Goal: Download file/media

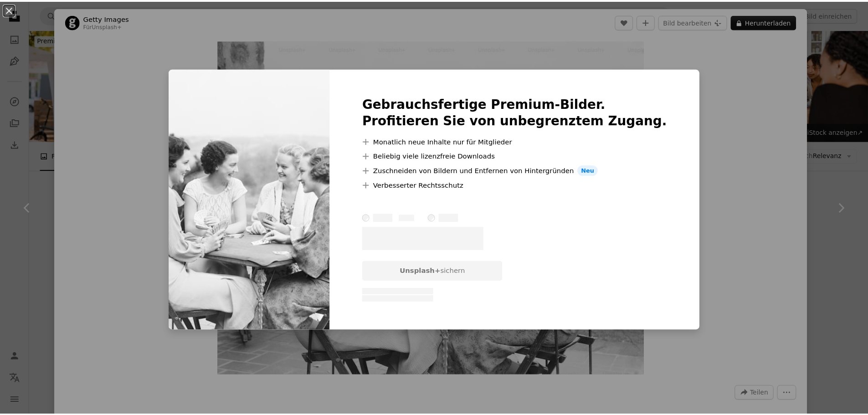
scroll to position [2583, 0]
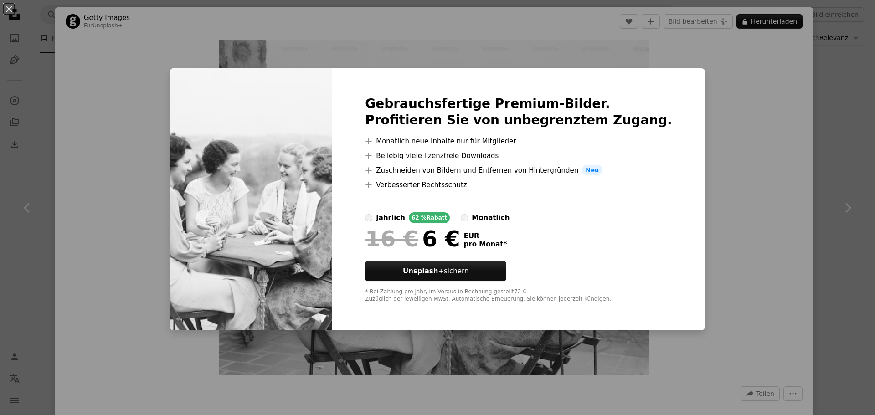
click at [722, 136] on div "An X shape Gebrauchsfertige Premium-Bilder. Profitieren Sie von unbegrenztem Zu…" at bounding box center [437, 207] width 875 height 415
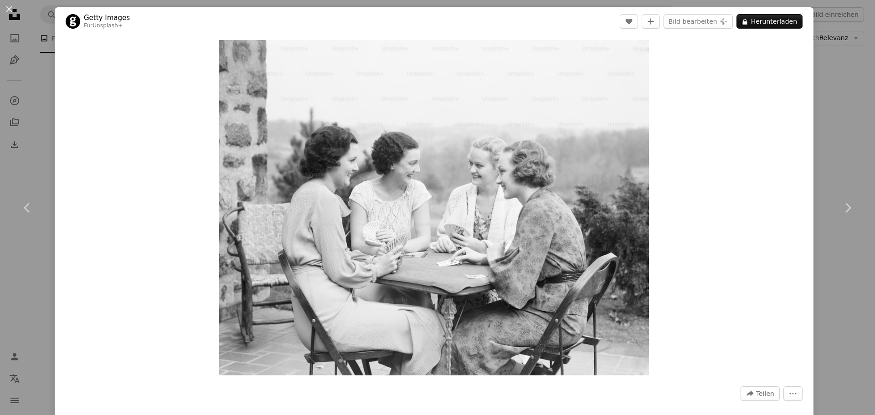
click at [839, 119] on div "An X shape Chevron left Chevron right Getty Images Für Unsplash+ A heart A plus…" at bounding box center [437, 207] width 875 height 415
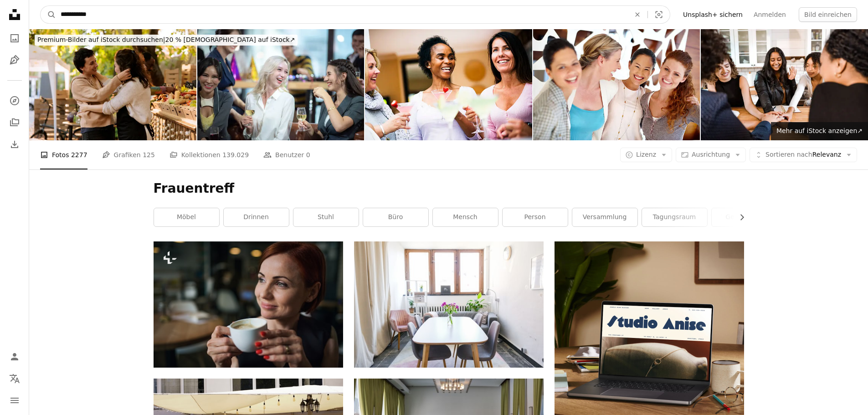
drag, startPoint x: 99, startPoint y: 14, endPoint x: 79, endPoint y: 16, distance: 20.6
click at [79, 16] on input "**********" at bounding box center [342, 14] width 572 height 17
type input "**********"
click at [41, 6] on button "A magnifying glass" at bounding box center [48, 14] width 15 height 17
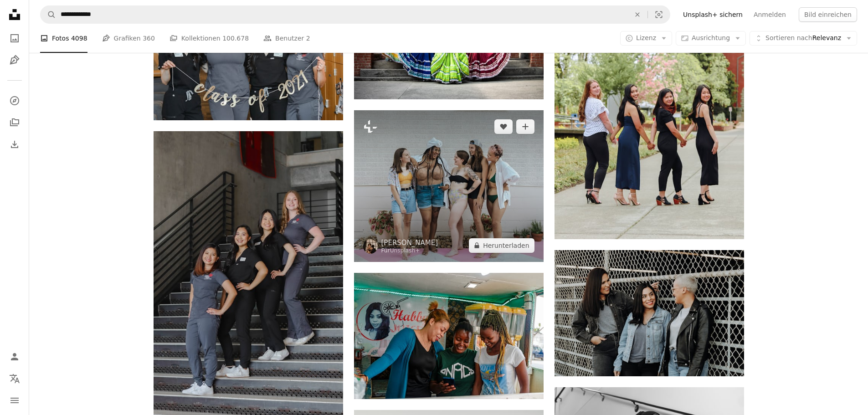
scroll to position [988, 0]
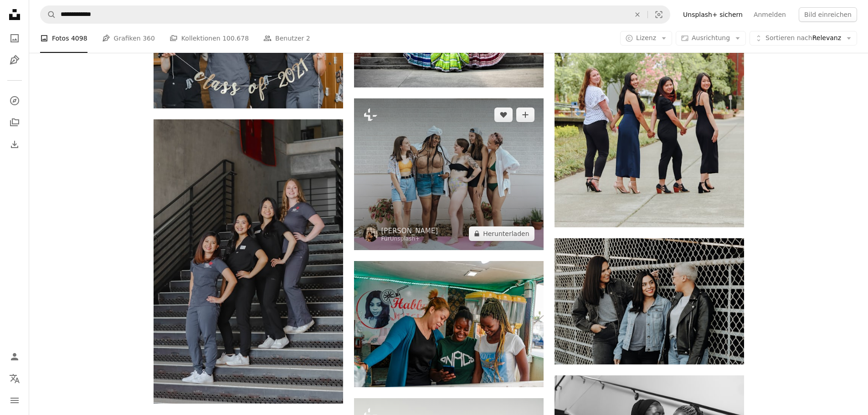
click at [433, 168] on img at bounding box center [449, 174] width 190 height 152
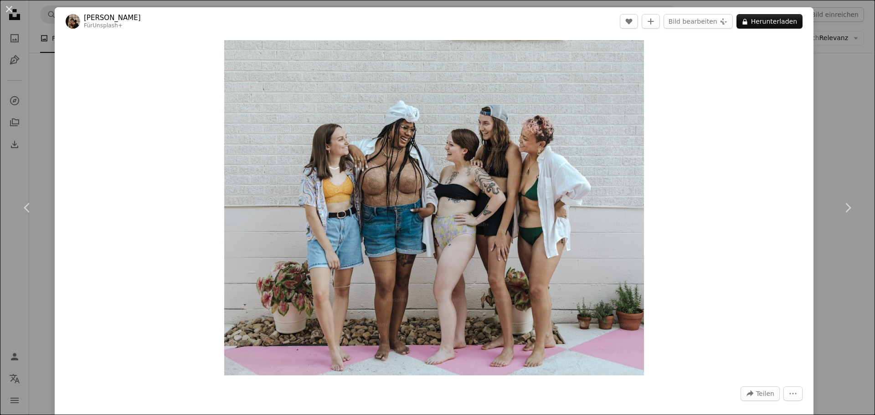
click at [832, 104] on div "An X shape Chevron left Chevron right [PERSON_NAME] Für Unsplash+ A heart A plu…" at bounding box center [437, 207] width 875 height 415
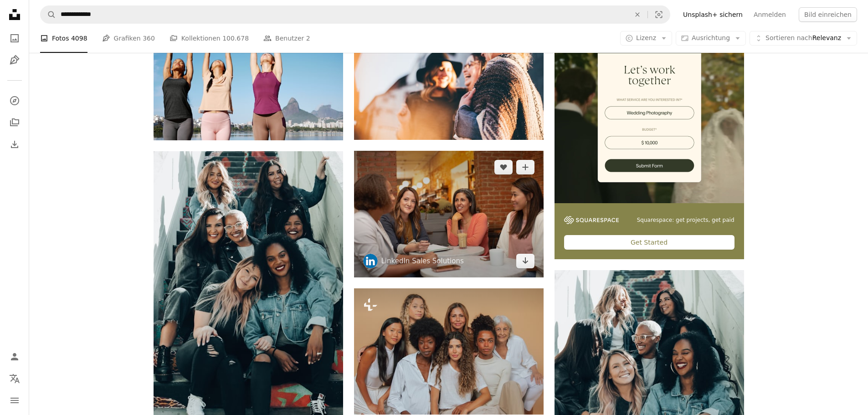
scroll to position [152, 0]
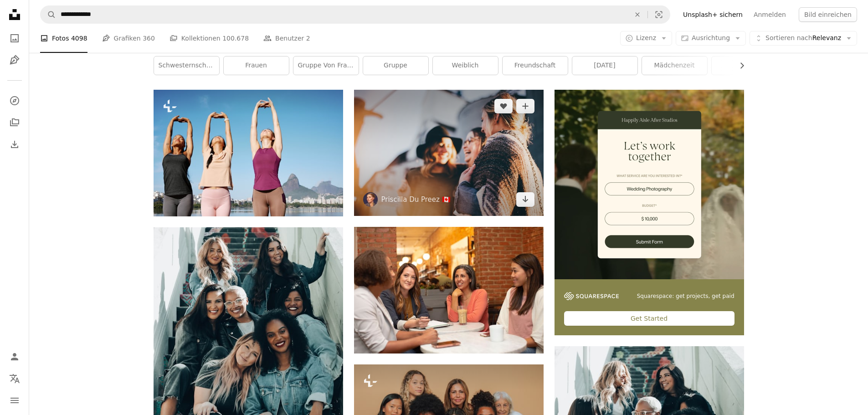
click at [475, 139] on img at bounding box center [449, 153] width 190 height 126
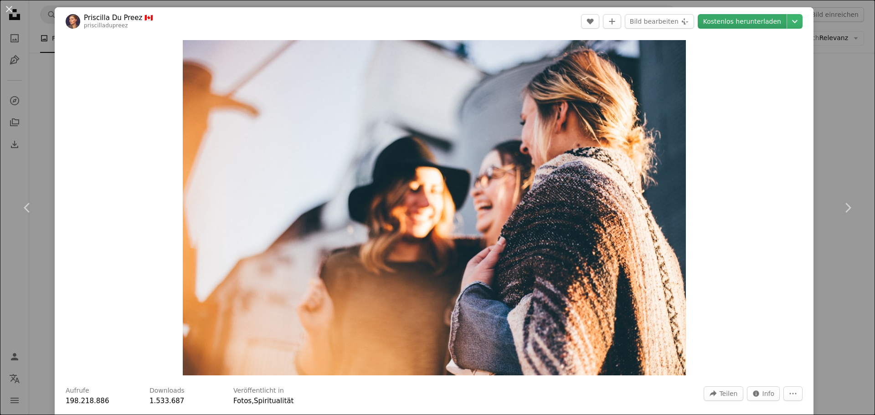
click at [743, 22] on link "Kostenlos herunterladen" at bounding box center [742, 21] width 89 height 15
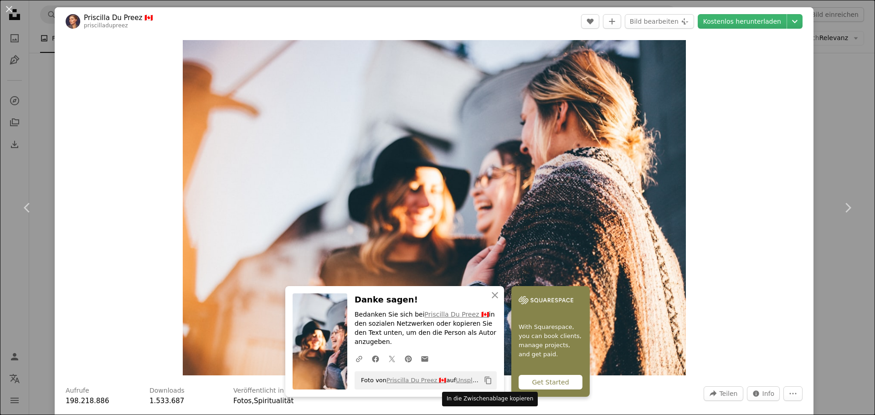
click at [484, 379] on icon "Copy content" at bounding box center [488, 380] width 8 height 8
click at [826, 90] on div "An X shape Chevron left Chevron right Priscilla Du Preez 🇨🇦 priscilladupreez A …" at bounding box center [437, 207] width 875 height 415
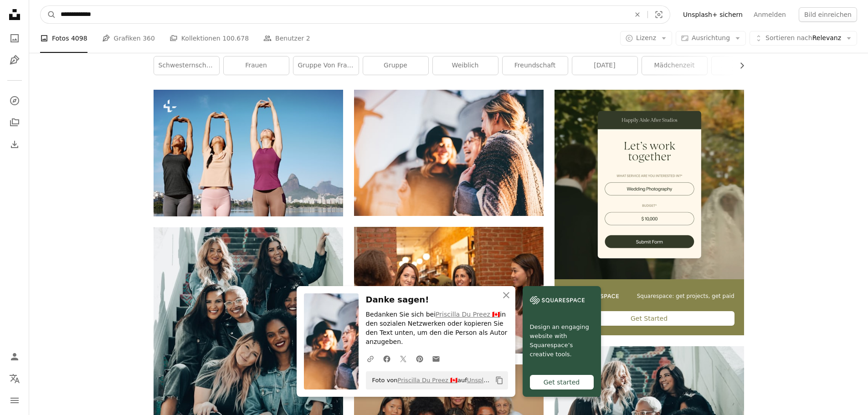
drag, startPoint x: 110, startPoint y: 13, endPoint x: 60, endPoint y: 25, distance: 51.4
click at [60, 25] on nav "**********" at bounding box center [448, 14] width 839 height 29
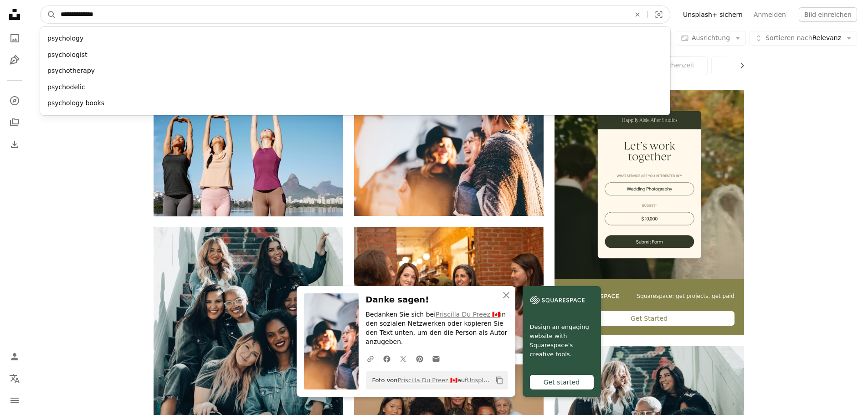
type input "**********"
click at [41, 6] on button "A magnifying glass" at bounding box center [48, 14] width 15 height 17
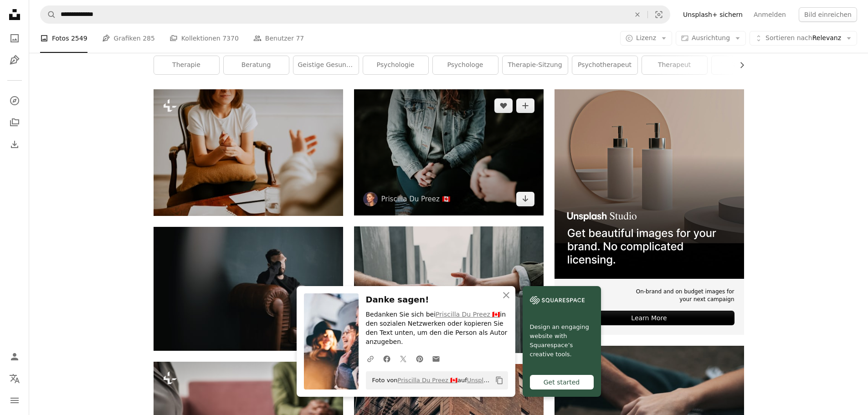
scroll to position [228, 0]
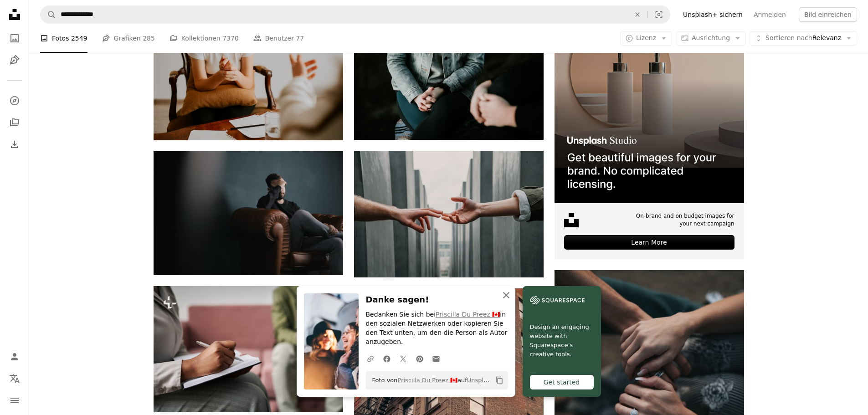
click at [505, 301] on icon "An X shape" at bounding box center [506, 295] width 11 height 11
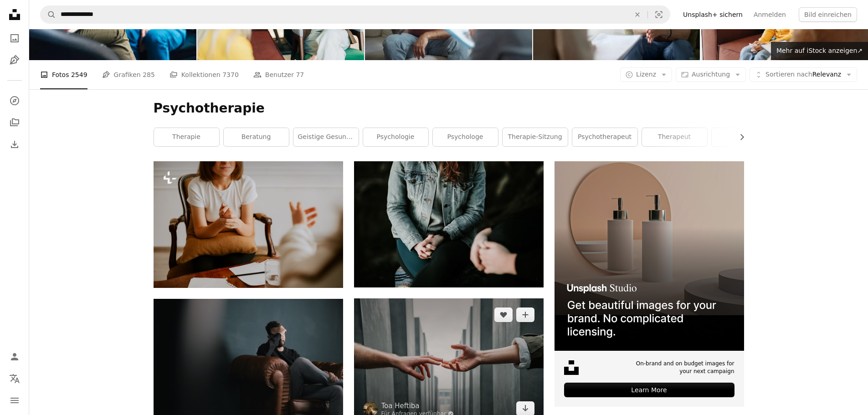
scroll to position [76, 0]
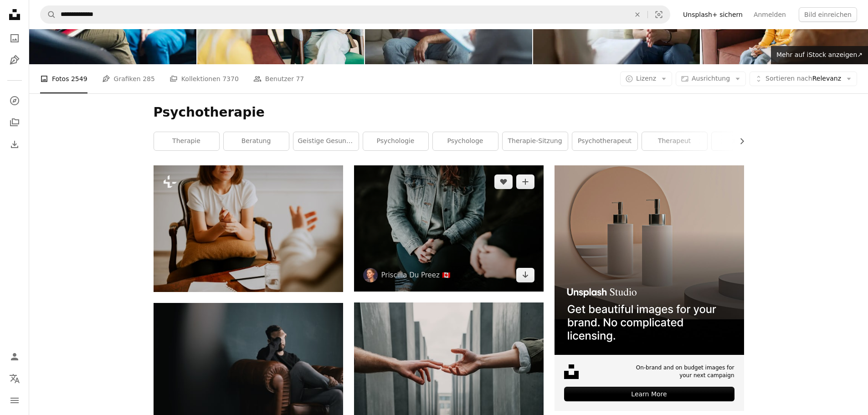
click at [464, 224] on img at bounding box center [449, 228] width 190 height 126
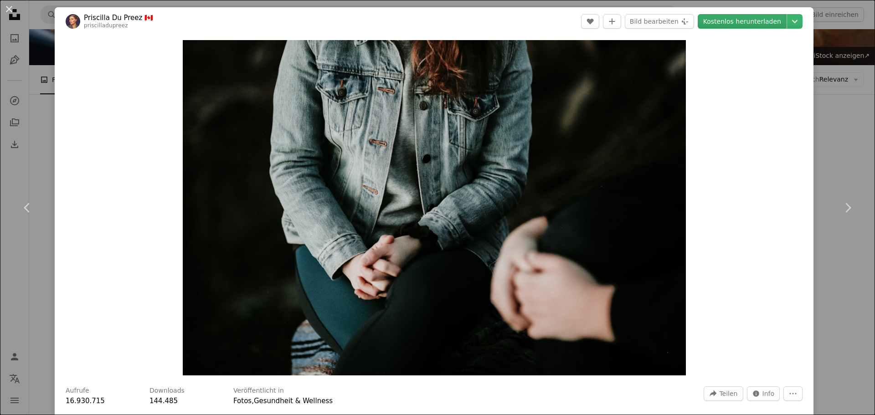
click at [751, 18] on link "Kostenlos herunterladen" at bounding box center [742, 21] width 89 height 15
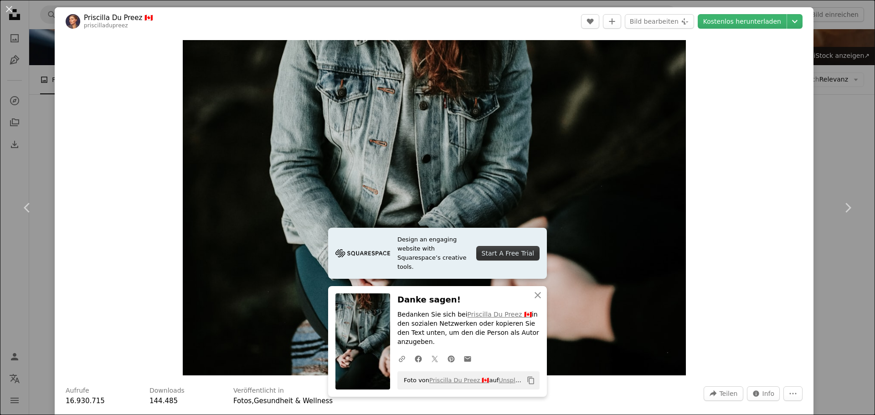
click at [839, 143] on div "An X shape Chevron left Chevron right Priscilla Du Preez 🇨🇦 priscilladupreez A …" at bounding box center [437, 207] width 875 height 415
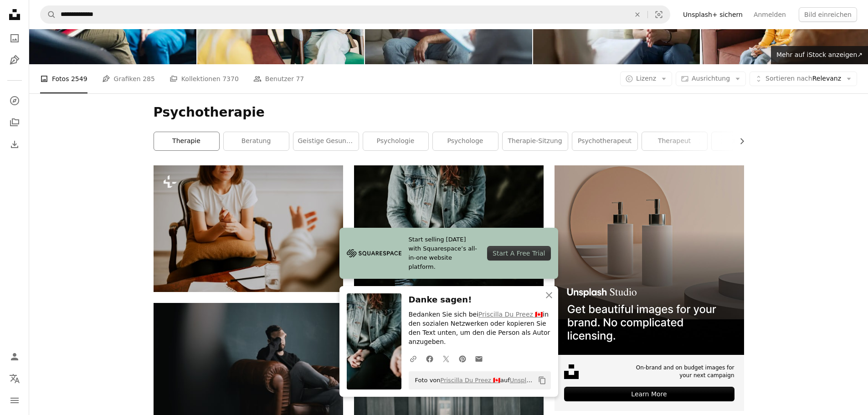
click at [172, 139] on link "Therapie" at bounding box center [186, 141] width 65 height 18
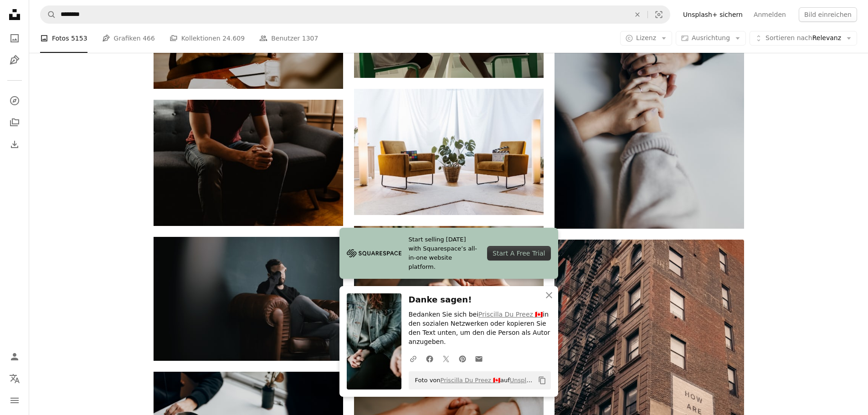
scroll to position [532, 0]
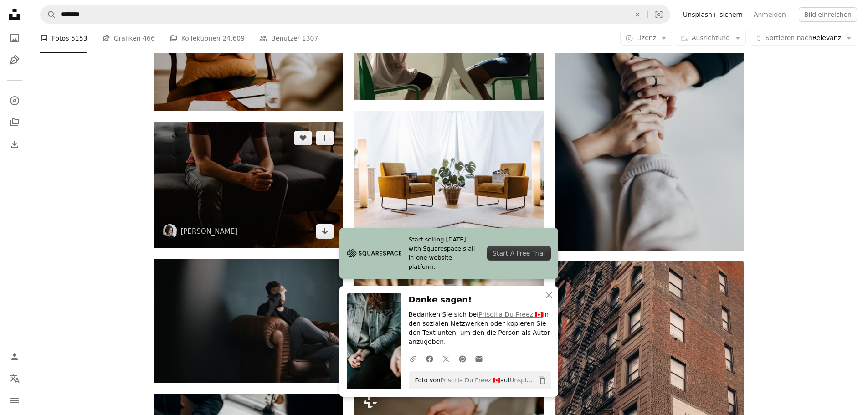
click at [257, 175] on img at bounding box center [249, 185] width 190 height 126
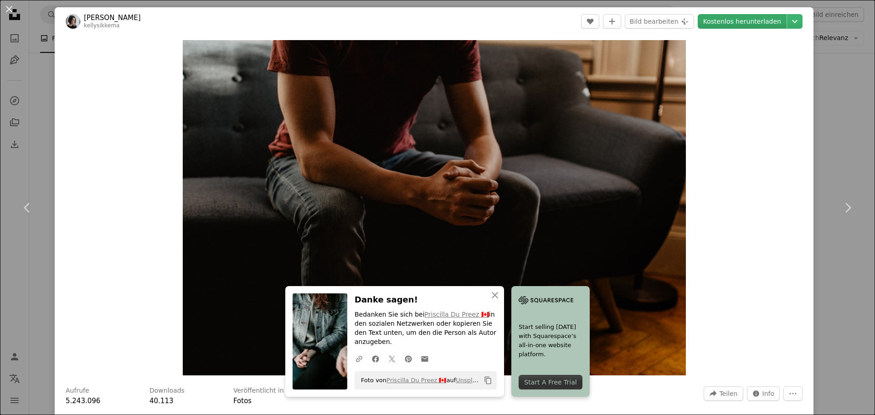
click at [737, 18] on link "Kostenlos herunterladen" at bounding box center [742, 21] width 89 height 15
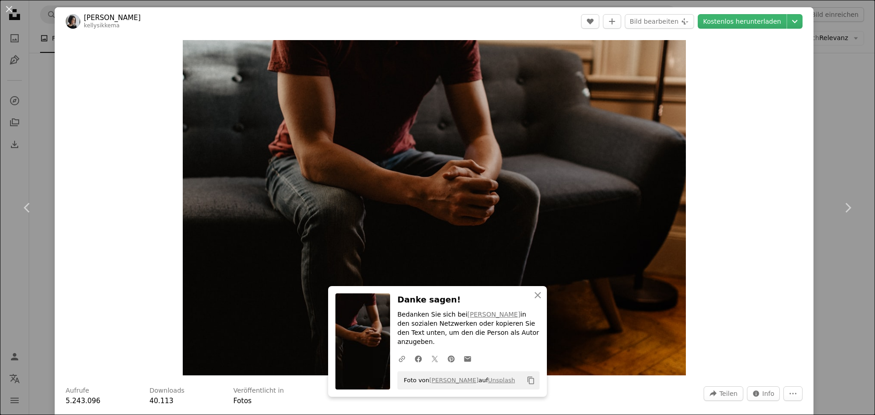
click at [41, 93] on div "An X shape Chevron left Chevron right [PERSON_NAME] kellysikkema A heart A plus…" at bounding box center [437, 207] width 875 height 415
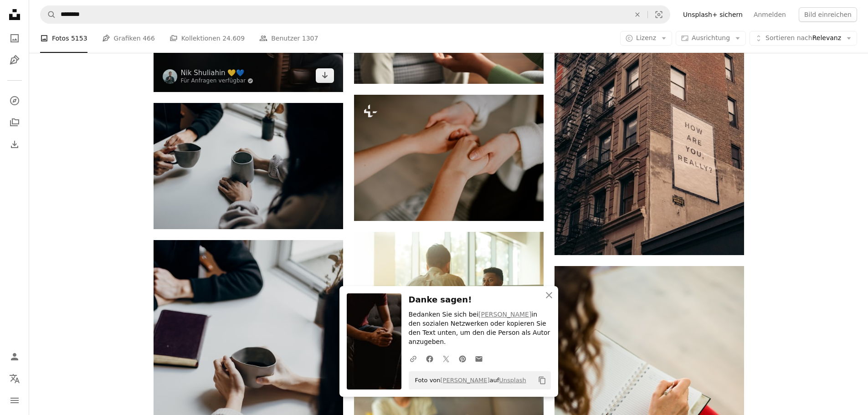
scroll to position [835, 0]
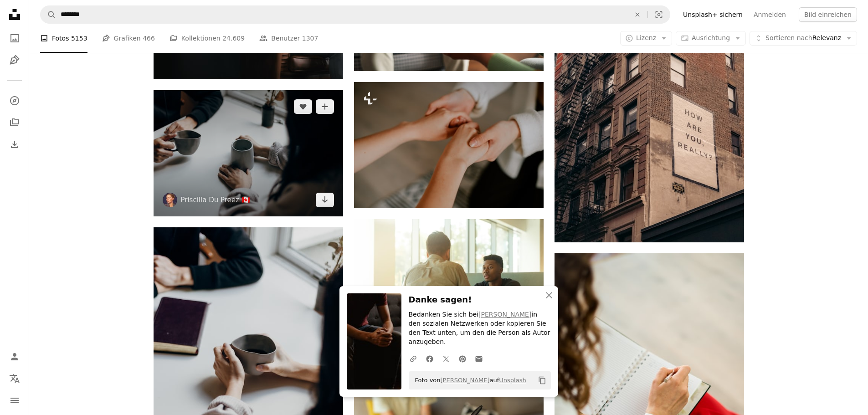
click at [253, 174] on img at bounding box center [249, 153] width 190 height 126
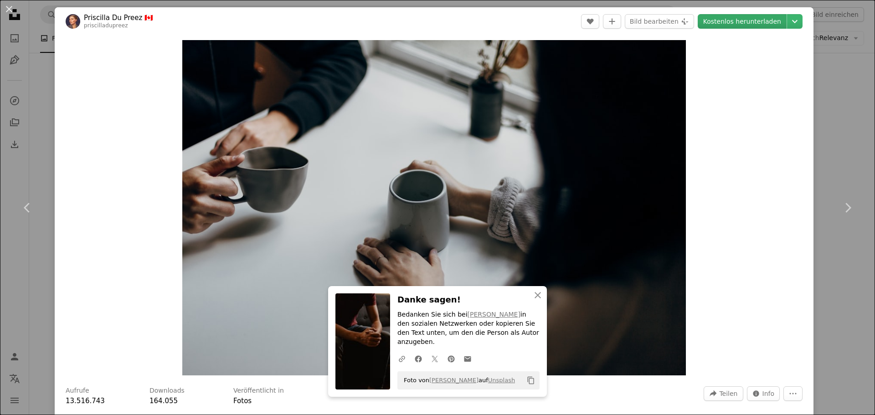
click at [727, 18] on link "Kostenlos herunterladen" at bounding box center [742, 21] width 89 height 15
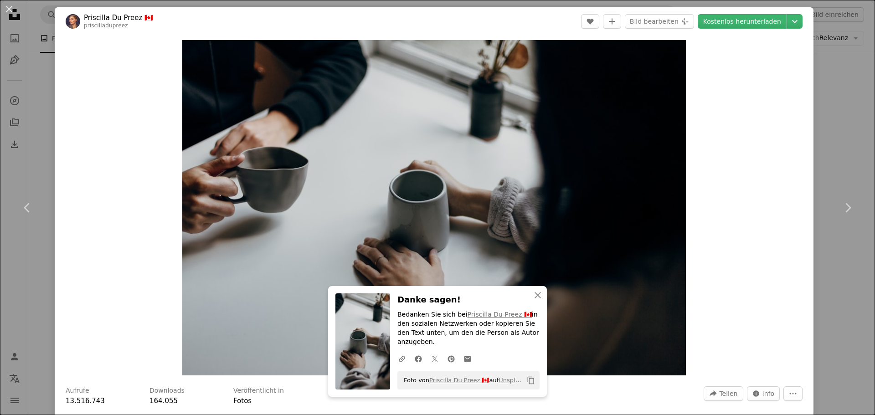
click at [43, 143] on div "An X shape Chevron left Chevron right Priscilla Du Preez 🇨🇦 priscilladupreez A …" at bounding box center [437, 207] width 875 height 415
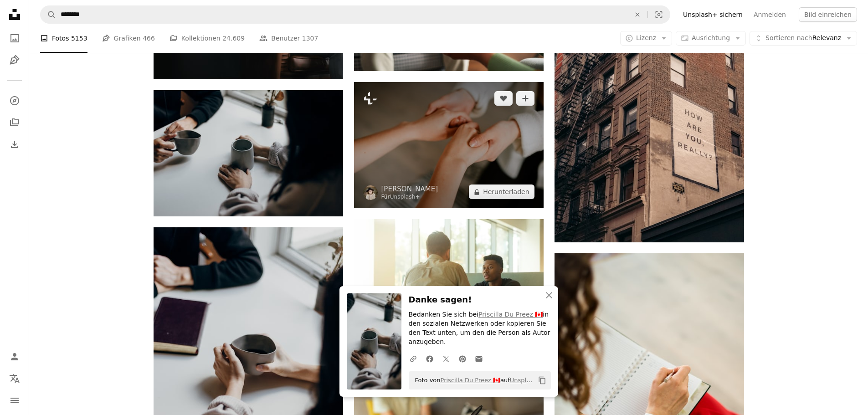
click at [471, 159] on img at bounding box center [449, 145] width 190 height 127
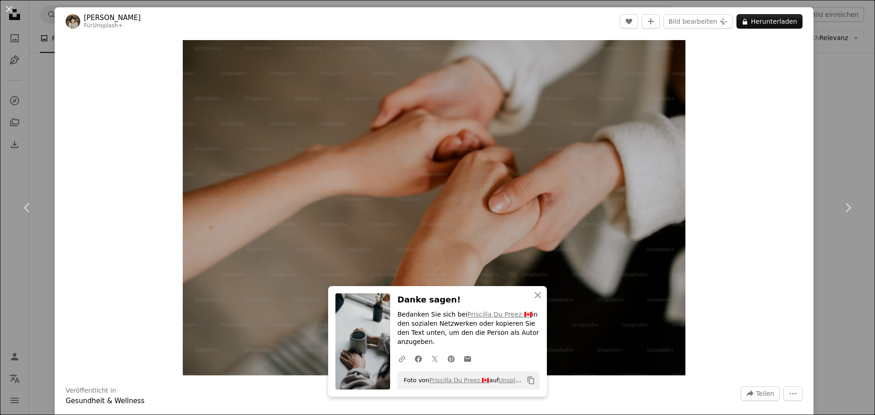
click at [840, 93] on div "An X shape Chevron left Chevron right [PERSON_NAME] Für Unsplash+ A heart A plu…" at bounding box center [437, 207] width 875 height 415
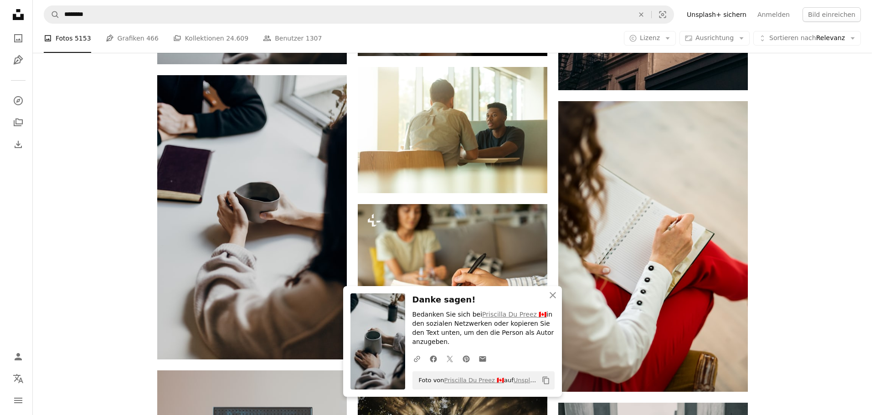
scroll to position [1063, 0]
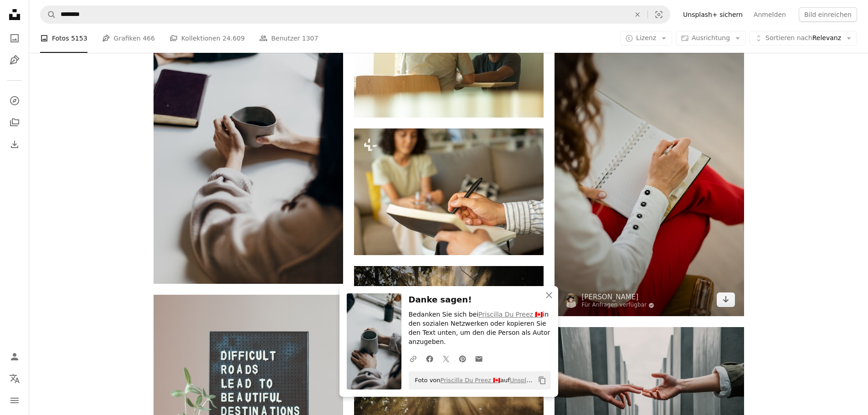
click at [650, 167] on img at bounding box center [650, 171] width 190 height 291
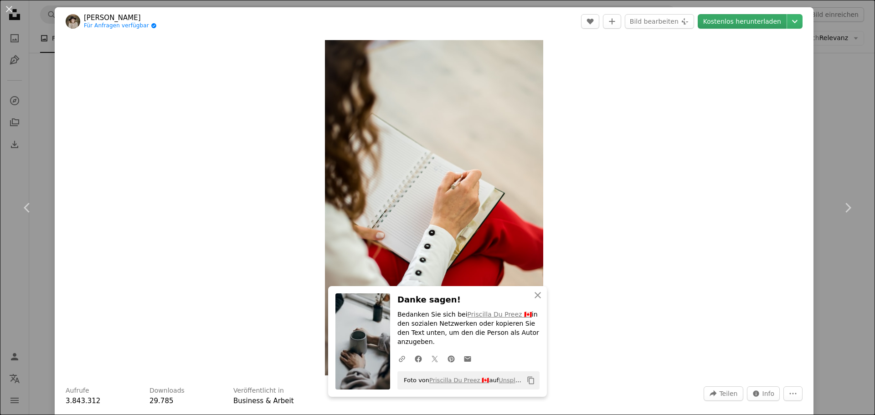
click at [732, 20] on link "Kostenlos herunterladen" at bounding box center [742, 21] width 89 height 15
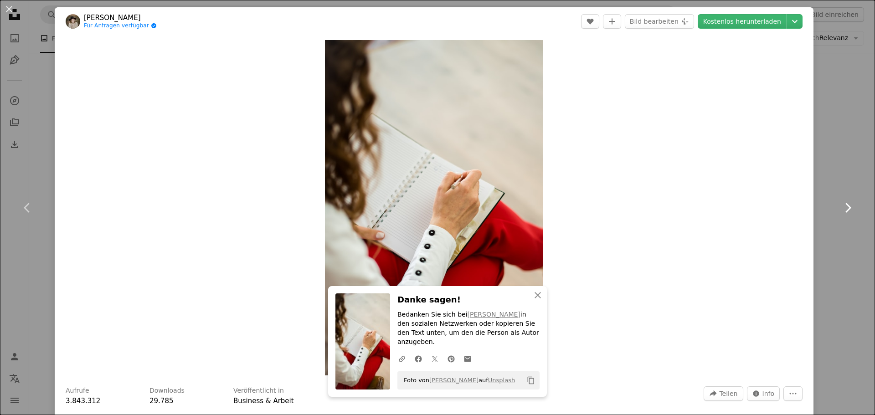
click at [829, 173] on link "Chevron right" at bounding box center [847, 208] width 55 height 88
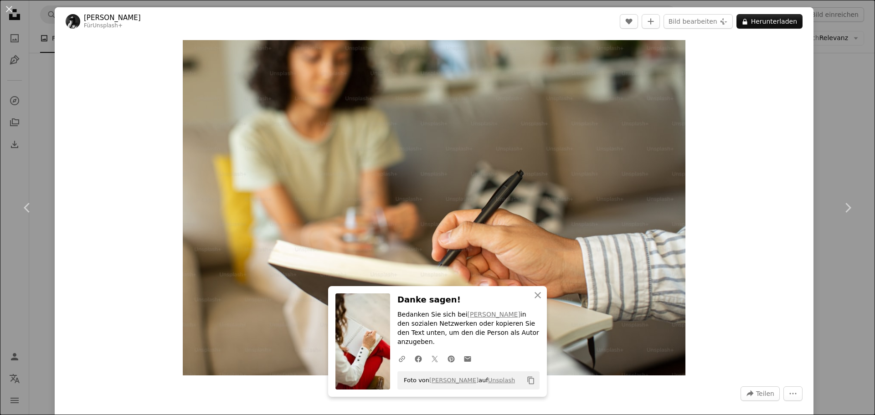
click at [824, 94] on div "An X shape Chevron left Chevron right [PERSON_NAME] Für Unsplash+ A heart A plu…" at bounding box center [437, 207] width 875 height 415
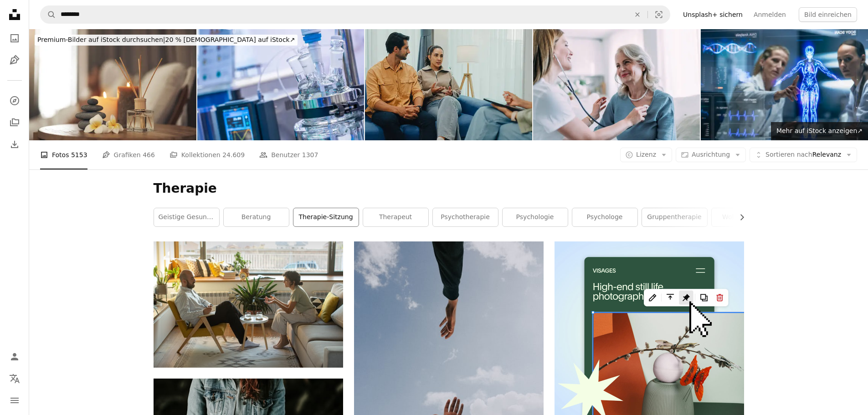
click at [324, 215] on link "Therapie-Sitzung" at bounding box center [326, 217] width 65 height 18
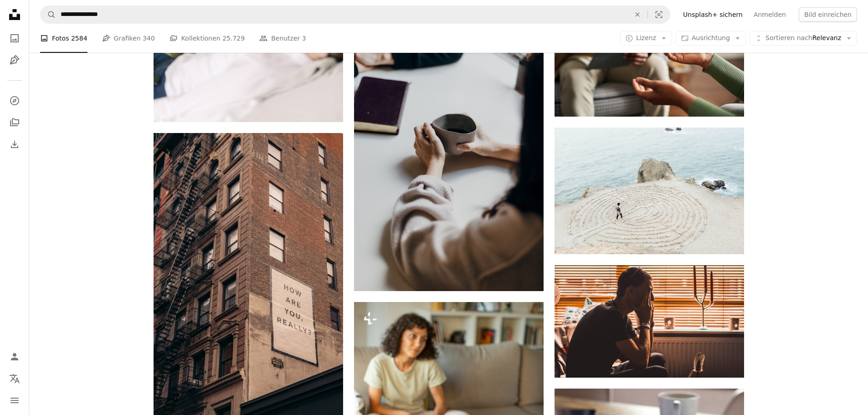
scroll to position [988, 0]
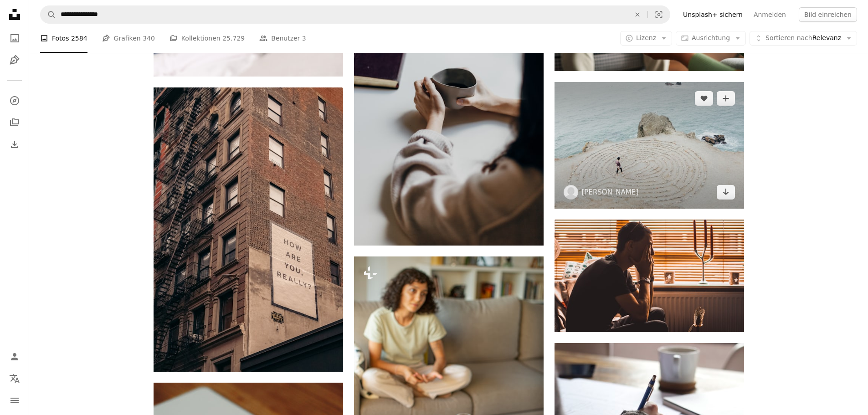
click at [661, 153] on img at bounding box center [650, 145] width 190 height 126
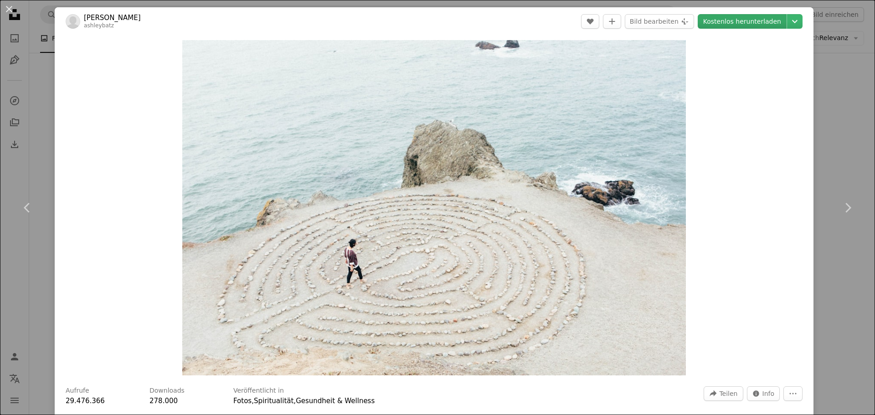
click at [740, 19] on link "Kostenlos herunterladen" at bounding box center [742, 21] width 89 height 15
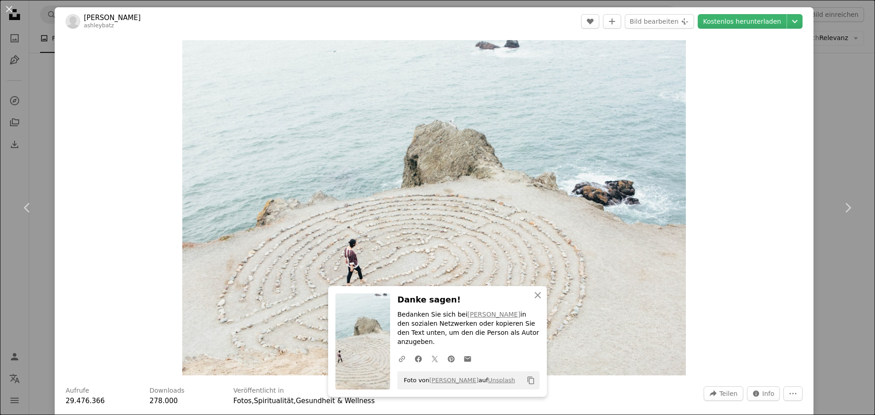
click at [847, 273] on div "An X shape Chevron left Chevron right [PERSON_NAME] ashleybatz A heart A plus s…" at bounding box center [437, 207] width 875 height 415
